Goal: Task Accomplishment & Management: Use online tool/utility

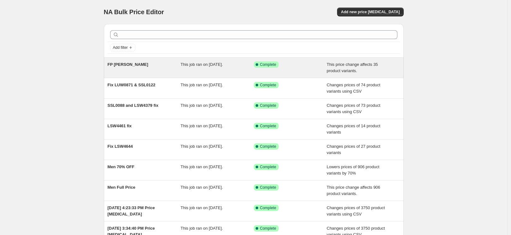
click at [122, 67] on span "FP [PERSON_NAME]" at bounding box center [128, 64] width 41 height 5
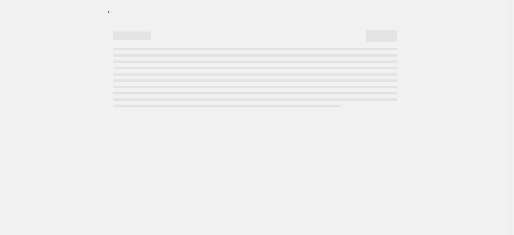
select select "ecap"
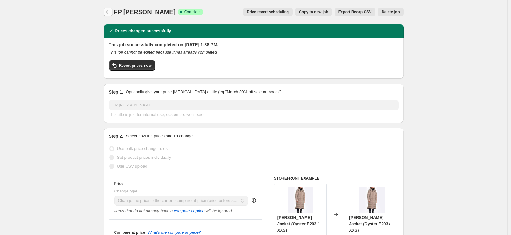
click at [107, 10] on icon "Price change jobs" at bounding box center [108, 12] width 6 height 6
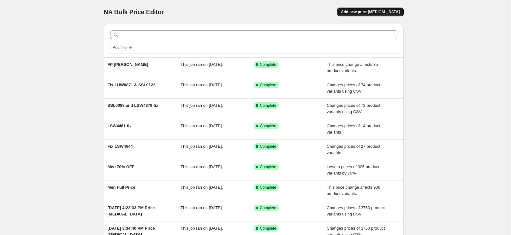
click at [375, 12] on span "Add new price [MEDICAL_DATA]" at bounding box center [370, 11] width 59 height 5
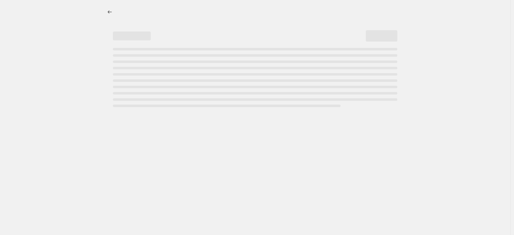
select select "percentage"
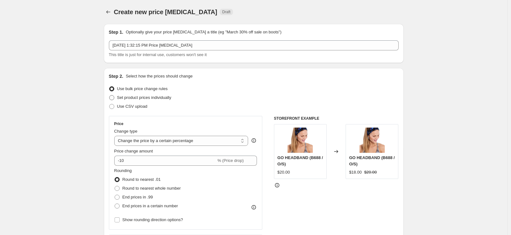
click at [154, 97] on span "Set product prices individually" at bounding box center [144, 97] width 54 height 5
click at [109, 96] on input "Set product prices individually" at bounding box center [109, 95] width 0 height 0
radio input "true"
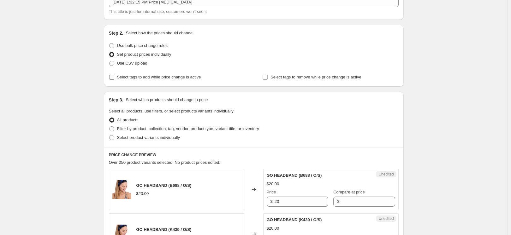
scroll to position [47, 0]
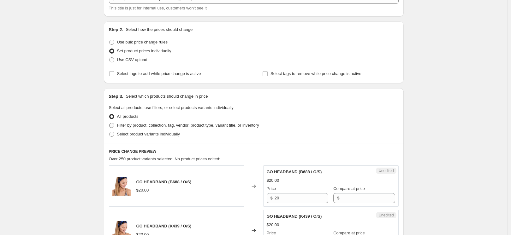
click at [148, 127] on span "Filter by product, collection, tag, vendor, product type, variant title, or inv…" at bounding box center [188, 125] width 142 height 5
click at [109, 123] on input "Filter by product, collection, tag, vendor, product type, variant title, or inv…" at bounding box center [109, 123] width 0 height 0
radio input "true"
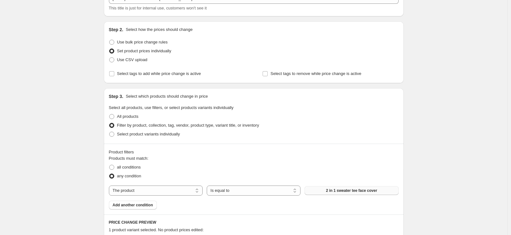
click at [356, 193] on span "2 in 1 sweater tee face cover" at bounding box center [351, 190] width 51 height 5
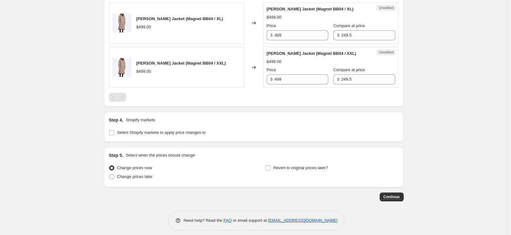
scroll to position [819, 0]
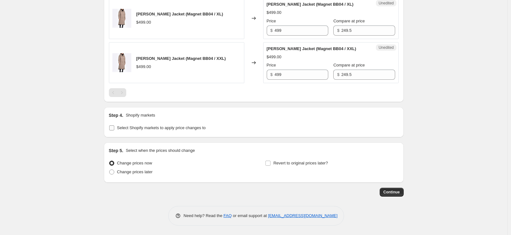
click at [200, 128] on span "Select Shopify markets to apply price changes to" at bounding box center [161, 128] width 89 height 5
click at [114, 128] on input "Select Shopify markets to apply price changes to" at bounding box center [111, 128] width 5 height 5
checkbox input "true"
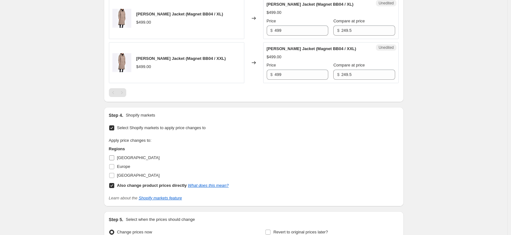
click at [129, 160] on span "[GEOGRAPHIC_DATA]" at bounding box center [138, 158] width 43 height 5
click at [114, 160] on input "[GEOGRAPHIC_DATA]" at bounding box center [111, 158] width 5 height 5
checkbox input "true"
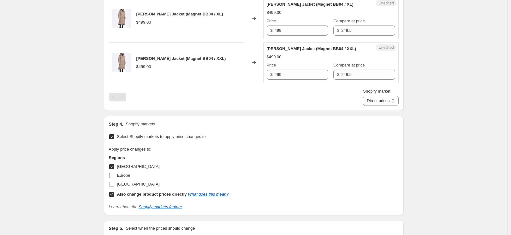
click at [125, 177] on span "Europe" at bounding box center [123, 175] width 13 height 5
click at [114, 177] on input "Europe" at bounding box center [111, 175] width 5 height 5
checkbox input "true"
click at [128, 187] on span "[GEOGRAPHIC_DATA]" at bounding box center [138, 184] width 43 height 6
click at [114, 187] on input "[GEOGRAPHIC_DATA]" at bounding box center [111, 184] width 5 height 5
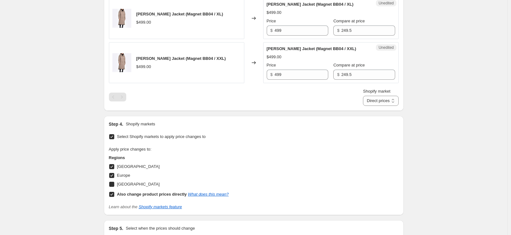
checkbox input "true"
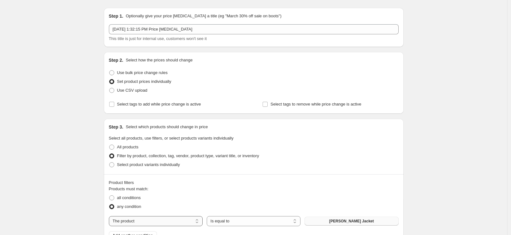
scroll to position [0, 0]
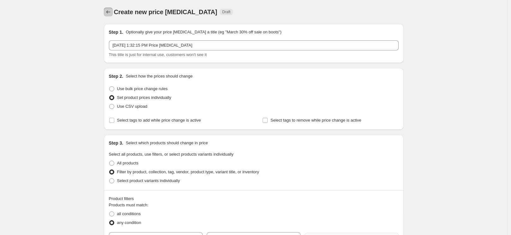
click at [107, 14] on icon "Price change jobs" at bounding box center [108, 12] width 6 height 6
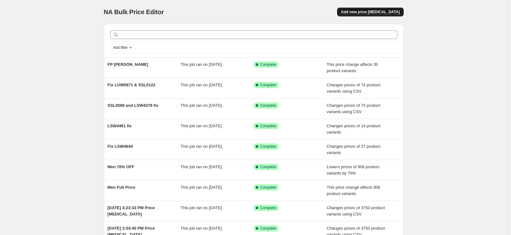
click at [390, 15] on button "Add new price [MEDICAL_DATA]" at bounding box center [370, 12] width 66 height 9
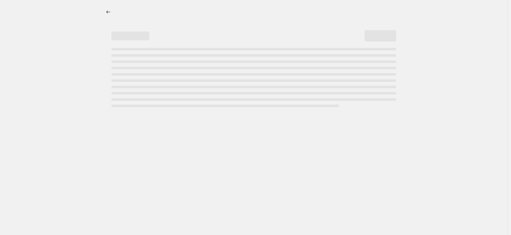
select select "percentage"
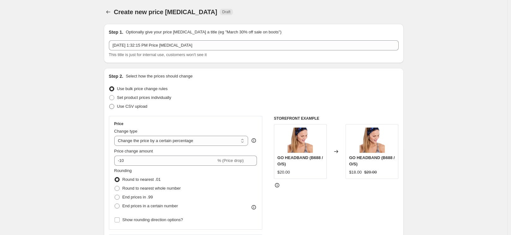
click at [145, 109] on span "Use CSV upload" at bounding box center [132, 106] width 30 height 6
click at [109, 104] on input "Use CSV upload" at bounding box center [109, 104] width 0 height 0
radio input "true"
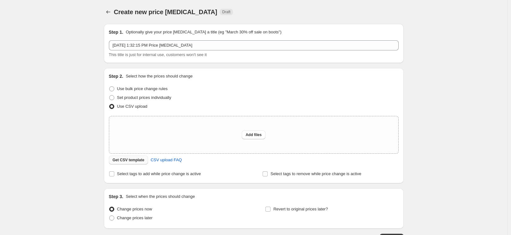
click at [133, 161] on span "Get CSV template" at bounding box center [129, 160] width 32 height 5
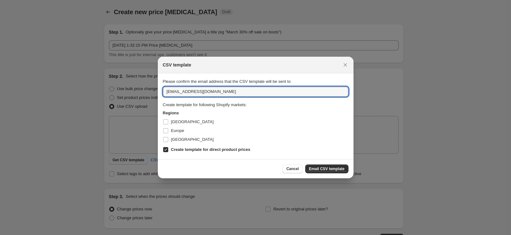
drag, startPoint x: 175, startPoint y: 92, endPoint x: 157, endPoint y: 92, distance: 18.0
type input "[PERSON_NAME][EMAIL_ADDRESS][PERSON_NAME][DOMAIN_NAME]"
click at [166, 120] on input "[GEOGRAPHIC_DATA]" at bounding box center [165, 122] width 5 height 5
checkbox input "true"
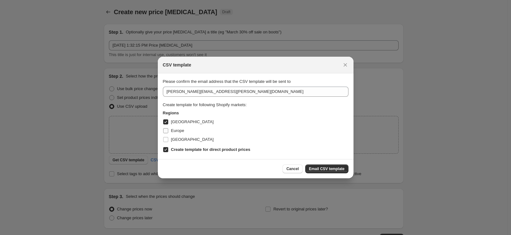
click at [166, 133] on span ":rdv:" at bounding box center [166, 131] width 6 height 6
click at [166, 133] on input "Europe" at bounding box center [165, 130] width 5 height 5
checkbox input "true"
click at [166, 139] on input "[GEOGRAPHIC_DATA]" at bounding box center [165, 139] width 5 height 5
checkbox input "true"
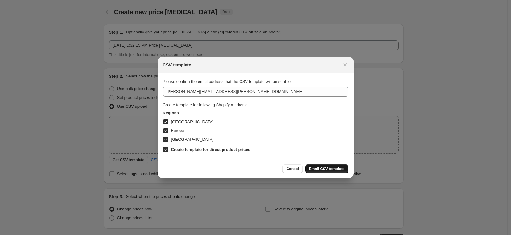
click at [335, 171] on span "Email CSV template" at bounding box center [327, 169] width 36 height 5
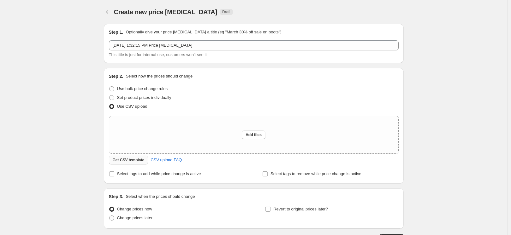
click at [133, 162] on span "Get CSV template" at bounding box center [129, 160] width 32 height 5
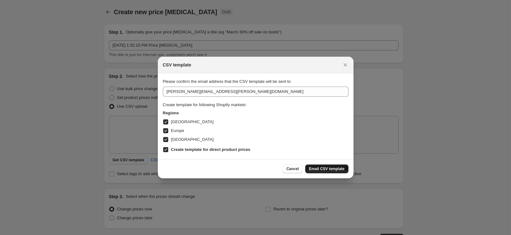
click at [327, 169] on span "Email CSV template" at bounding box center [327, 169] width 36 height 5
